Goal: Task Accomplishment & Management: Manage account settings

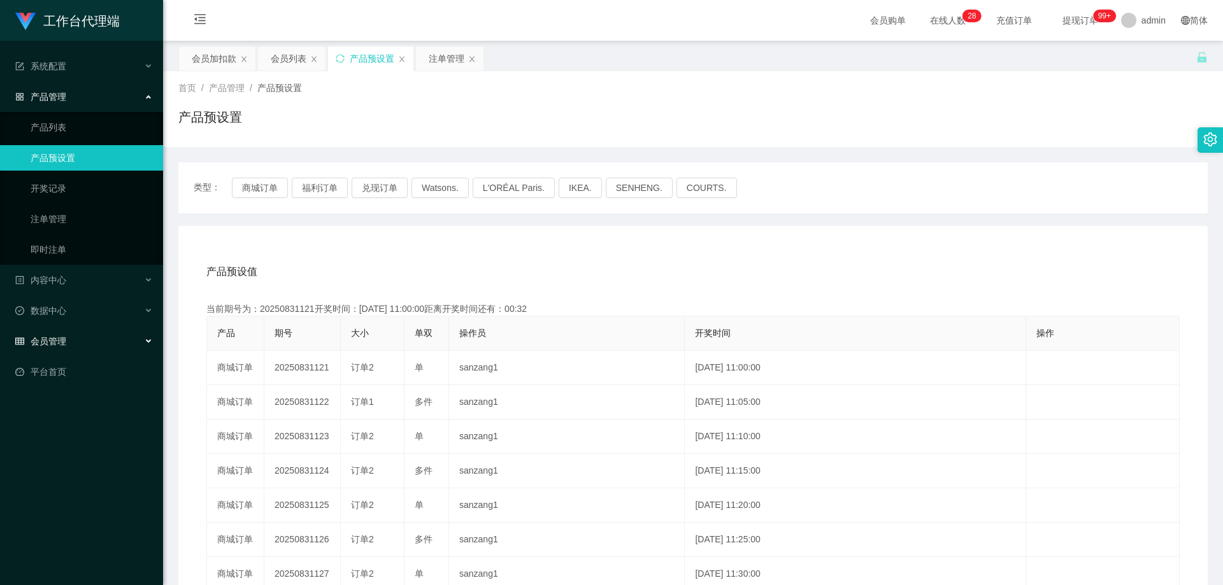
click at [69, 343] on div "会员管理" at bounding box center [81, 341] width 163 height 25
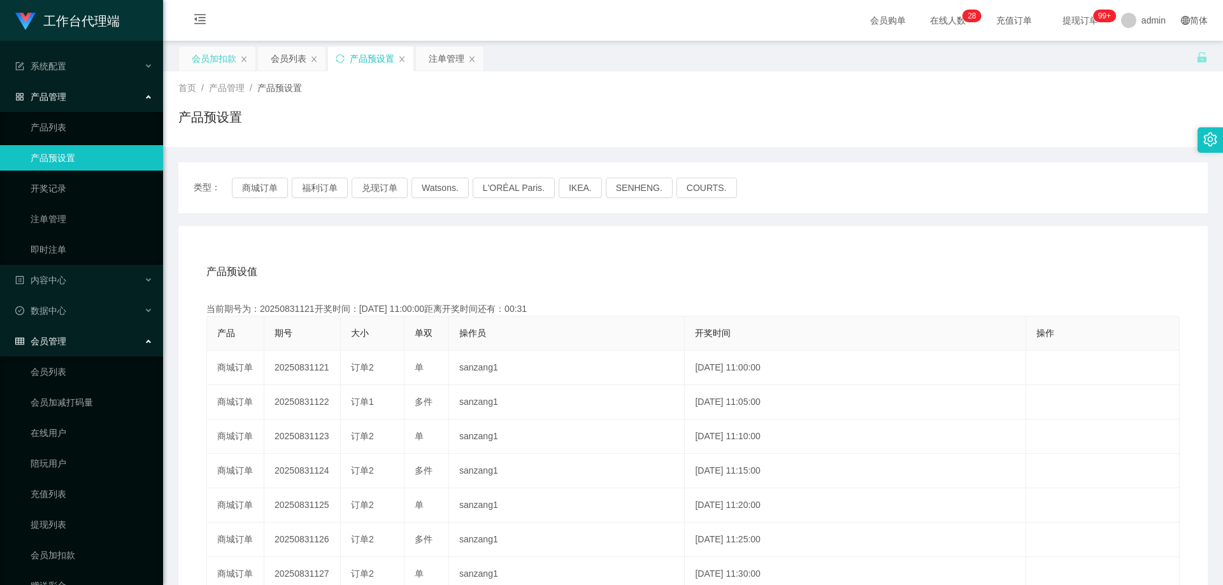
click at [222, 51] on div "会员加扣款" at bounding box center [214, 58] width 45 height 24
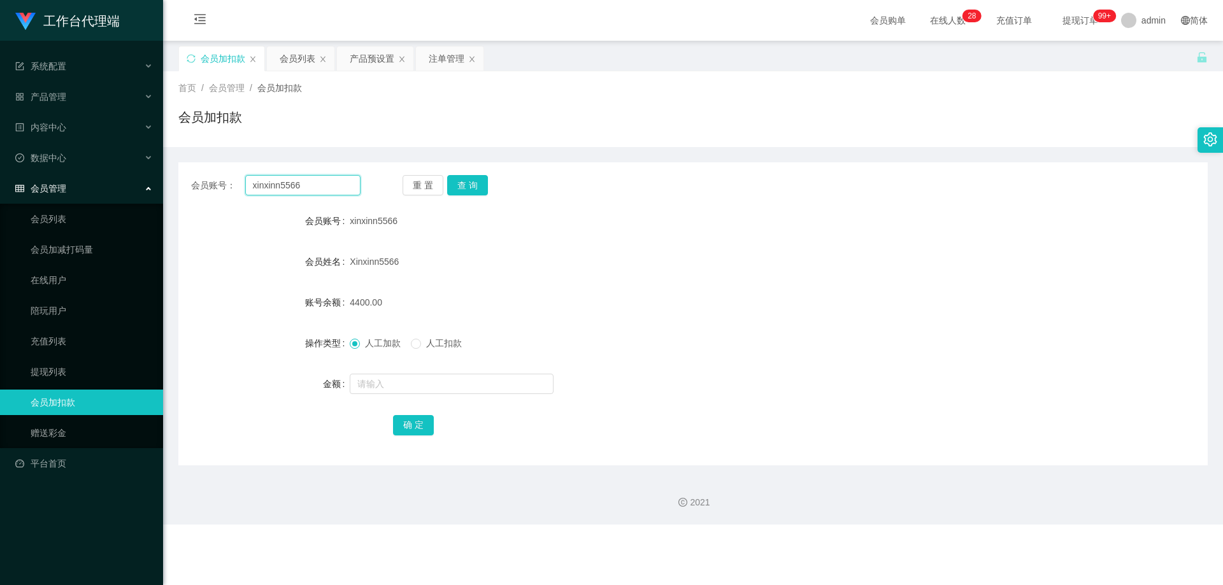
drag, startPoint x: 315, startPoint y: 187, endPoint x: 270, endPoint y: 181, distance: 45.7
click at [270, 181] on input "xinxinn5566" at bounding box center [302, 185] width 115 height 20
type input "x"
type input "n"
type input "NWH5151"
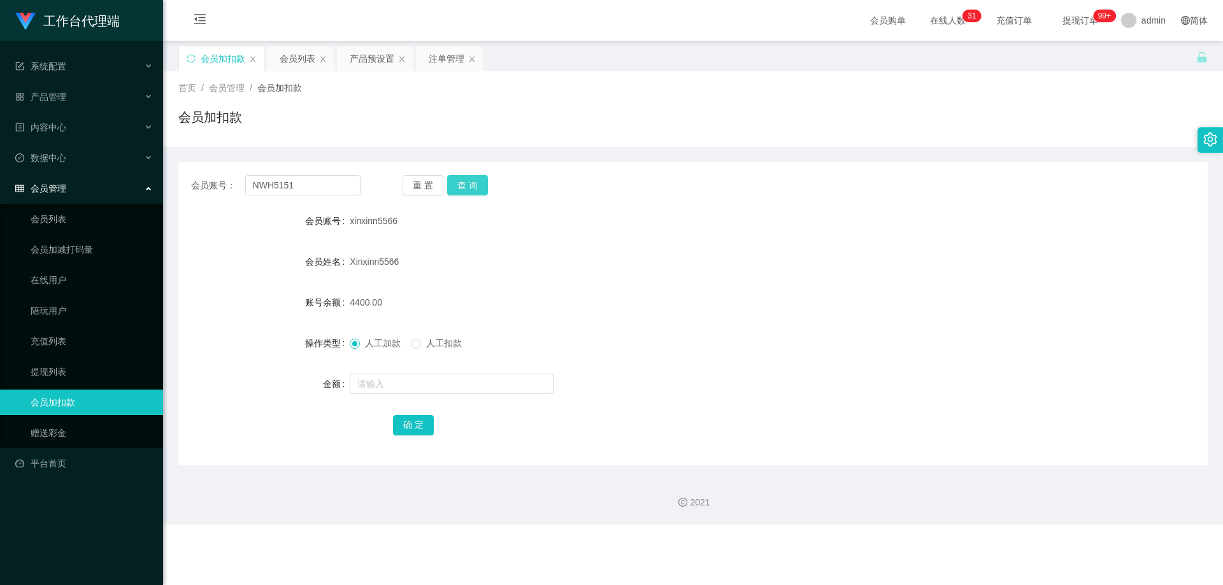
click at [464, 181] on button "查 询" at bounding box center [467, 185] width 41 height 20
click at [405, 383] on input "text" at bounding box center [452, 384] width 204 height 20
type input "500"
click at [395, 430] on button "确 定" at bounding box center [413, 425] width 41 height 20
click at [583, 269] on div "NG WOOI HANG" at bounding box center [650, 261] width 601 height 25
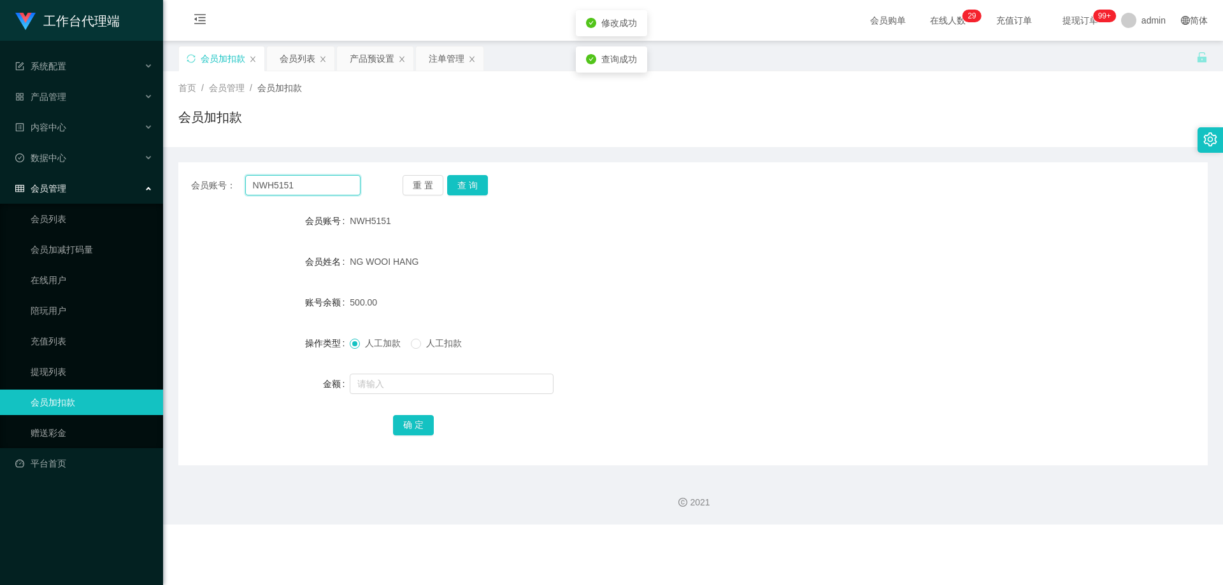
drag, startPoint x: 322, startPoint y: 188, endPoint x: 197, endPoint y: 183, distance: 124.3
click at [185, 186] on div "会员账号： NWH5151 重 置 查 询" at bounding box center [692, 185] width 1029 height 20
